Goal: Complete application form

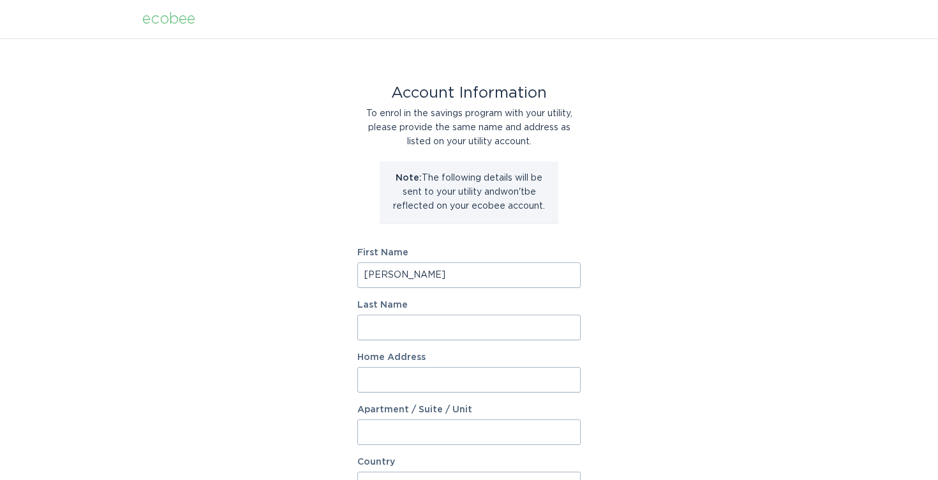
type input "[PERSON_NAME]"
type input "[STREET_ADDRESS]"
select select "US"
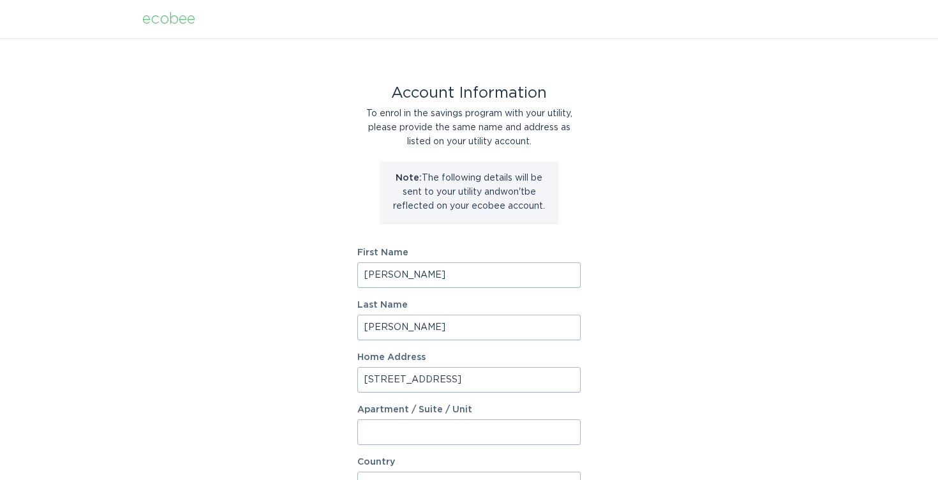
type input "[GEOGRAPHIC_DATA]"
type input "44705"
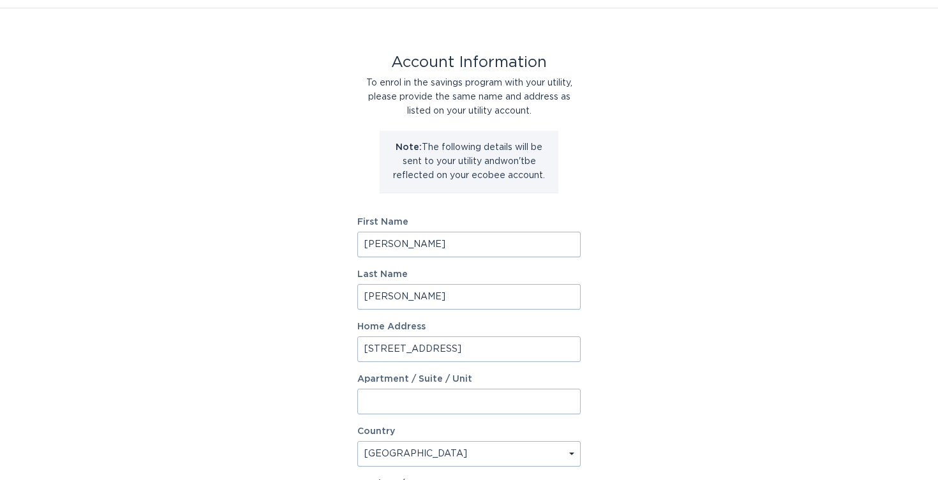
scroll to position [29, 0]
drag, startPoint x: 481, startPoint y: 352, endPoint x: 238, endPoint y: 347, distance: 243.1
type input "3533"
type input "[STREET_ADDRESS]"
select select "OH"
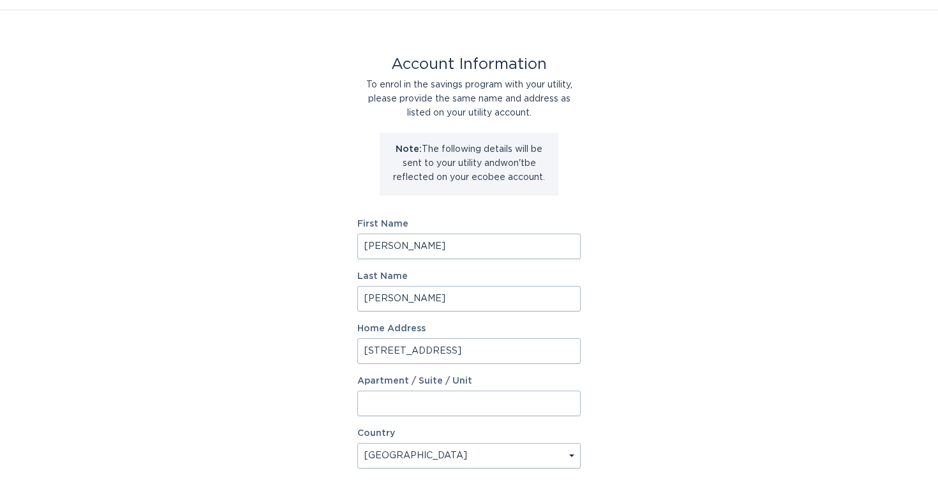
click at [254, 382] on div "Account Information To enrol in the savings program with your utility, please p…" at bounding box center [469, 362] width 938 height 705
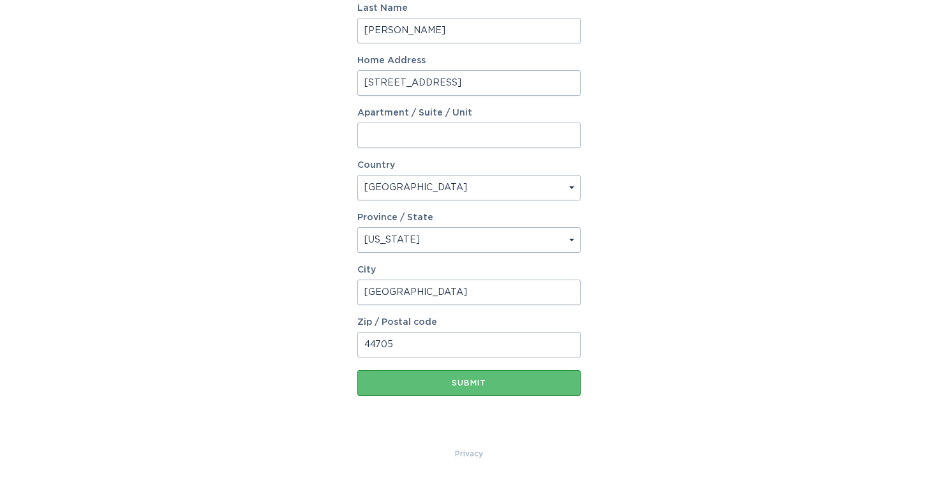
scroll to position [297, 0]
type input "44718"
click at [725, 198] on div "Account Information To enrol in the savings program with your utility, please p…" at bounding box center [469, 94] width 938 height 705
click at [667, 392] on div "Account Information To enrol in the savings program with your utility, please p…" at bounding box center [469, 94] width 938 height 705
click at [500, 386] on div "Submit" at bounding box center [469, 383] width 211 height 8
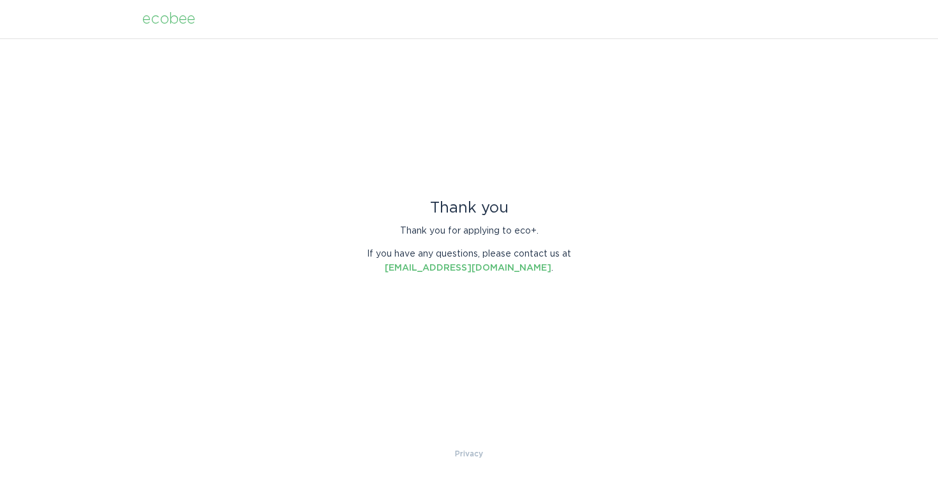
scroll to position [0, 0]
